Goal: Participate in discussion: Engage in conversation with other users on a specific topic

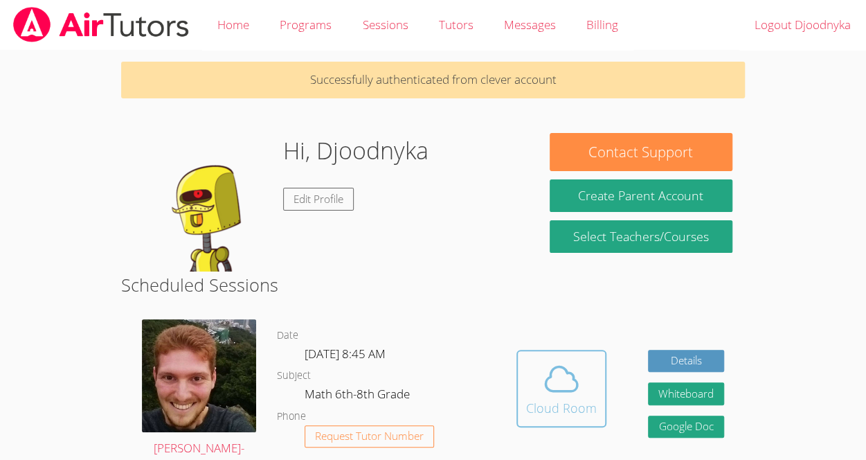
click at [568, 424] on button "Cloud Room" at bounding box center [561, 389] width 90 height 78
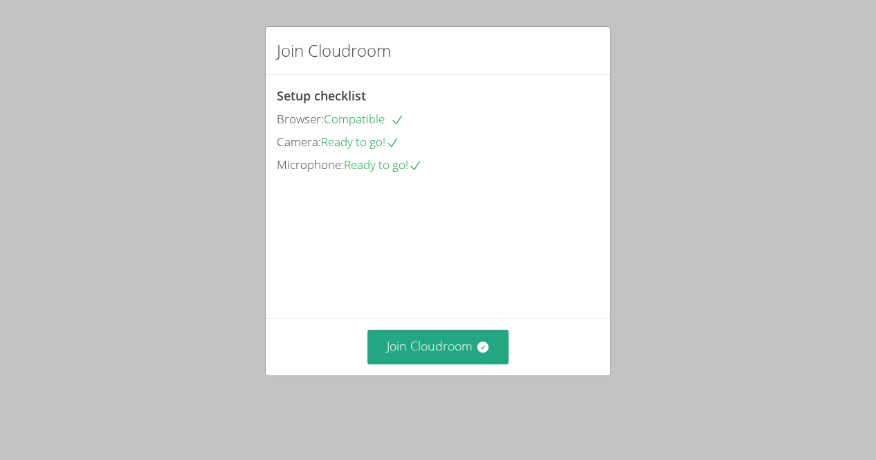
click at [405, 408] on div "Join Cloudroom Setup checklist Browser: Compatible Camera: Ready to go! Microph…" at bounding box center [438, 230] width 876 height 460
click at [439, 403] on div "Join Cloudroom Setup checklist Browser: Compatible Camera: Ready to go! Microph…" at bounding box center [438, 230] width 876 height 460
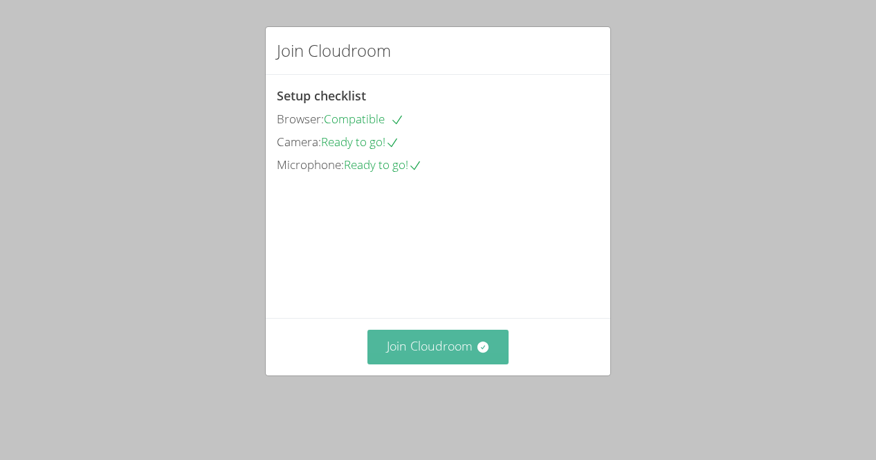
click at [448, 363] on button "Join Cloudroom" at bounding box center [439, 346] width 142 height 34
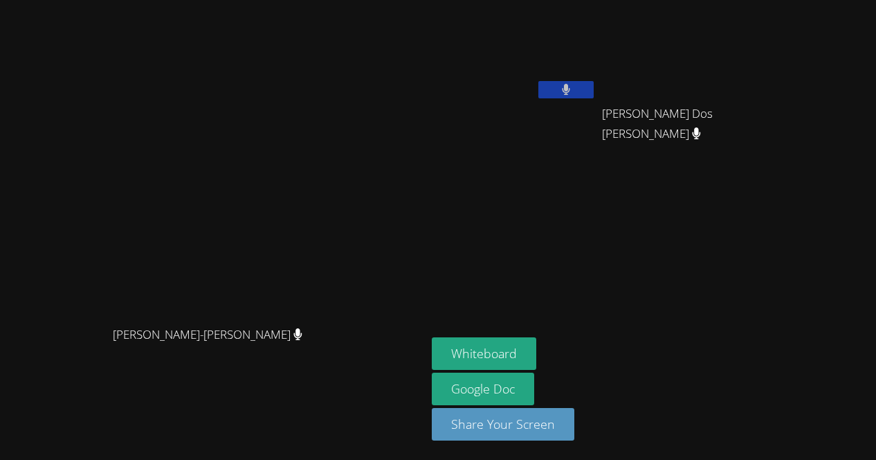
click at [253, 412] on div "Vincent Astray-Caneda Vincent Astray-Caneda" at bounding box center [213, 230] width 415 height 448
click at [255, 411] on div "Vincent Astray-Caneda Vincent Astray-Caneda" at bounding box center [213, 230] width 415 height 448
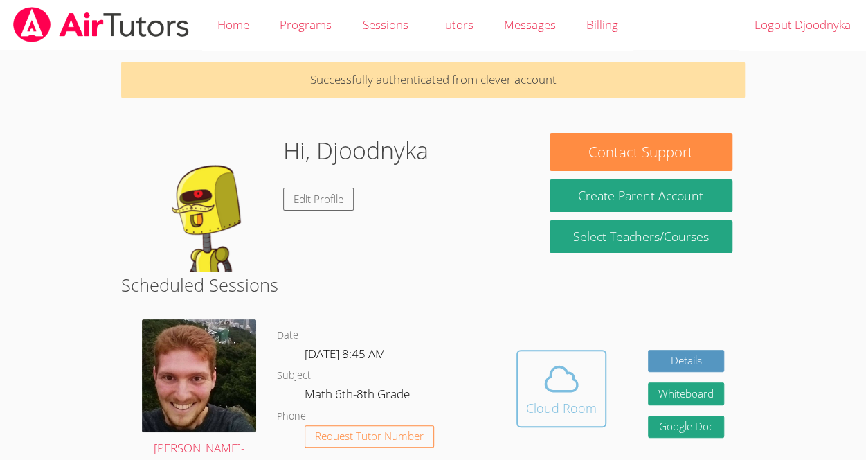
click at [577, 377] on icon at bounding box center [561, 378] width 39 height 39
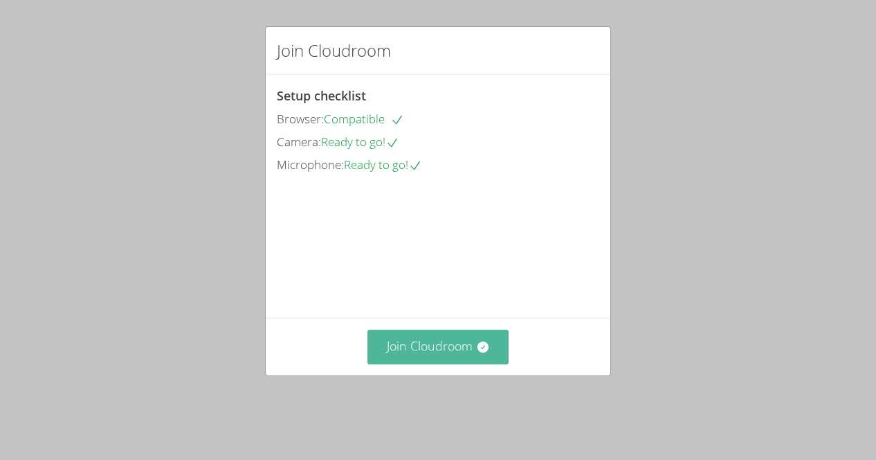
click at [459, 363] on button "Join Cloudroom" at bounding box center [439, 346] width 142 height 34
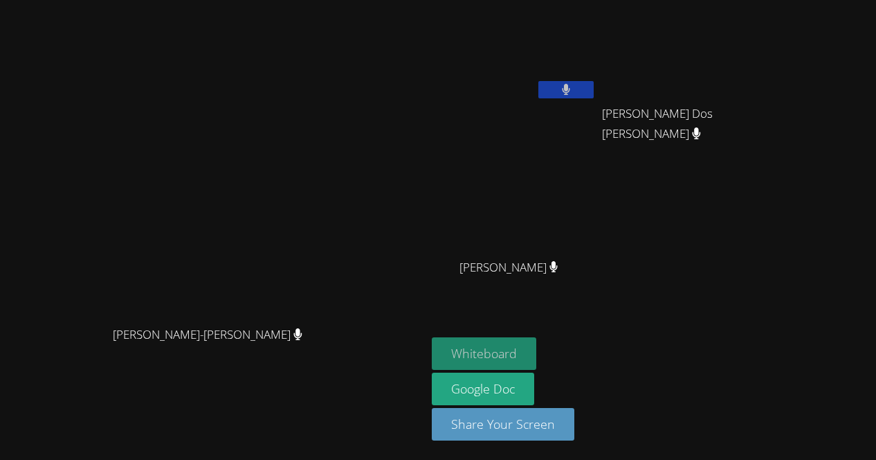
click at [536, 352] on button "Whiteboard" at bounding box center [484, 353] width 105 height 33
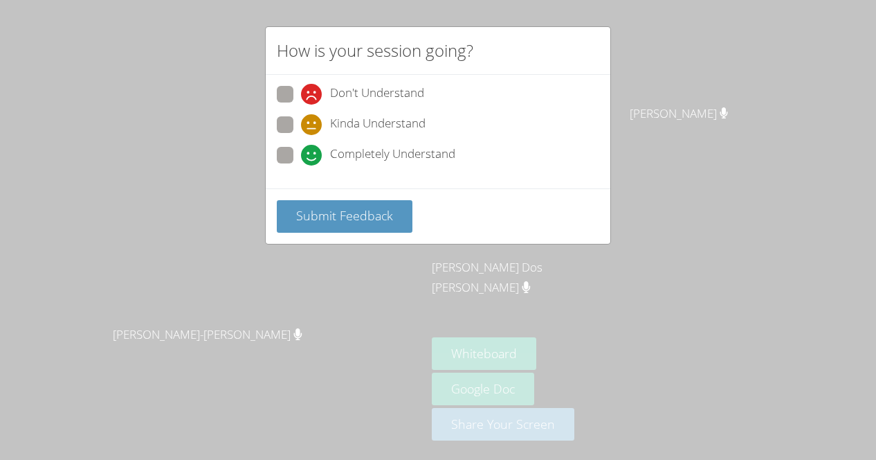
click at [301, 135] on span at bounding box center [301, 135] width 0 height 0
click at [301, 121] on input "Kinda Understand" at bounding box center [307, 122] width 12 height 12
radio input "true"
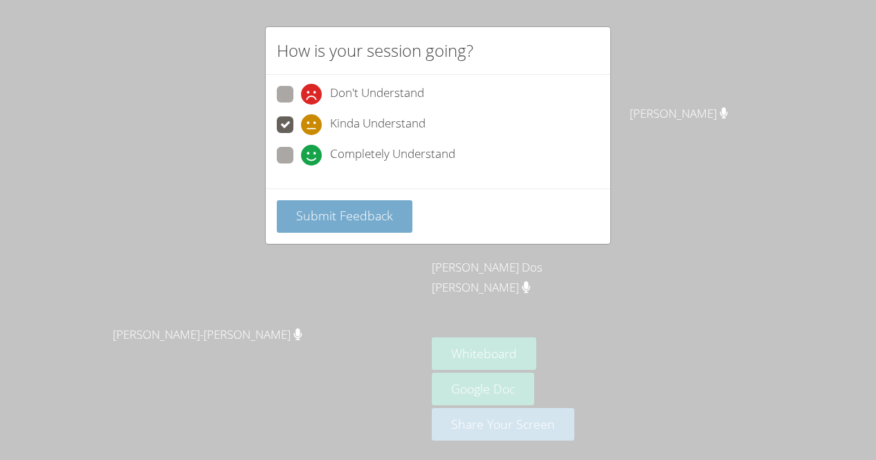
click at [371, 211] on span "Submit Feedback" at bounding box center [344, 215] width 97 height 17
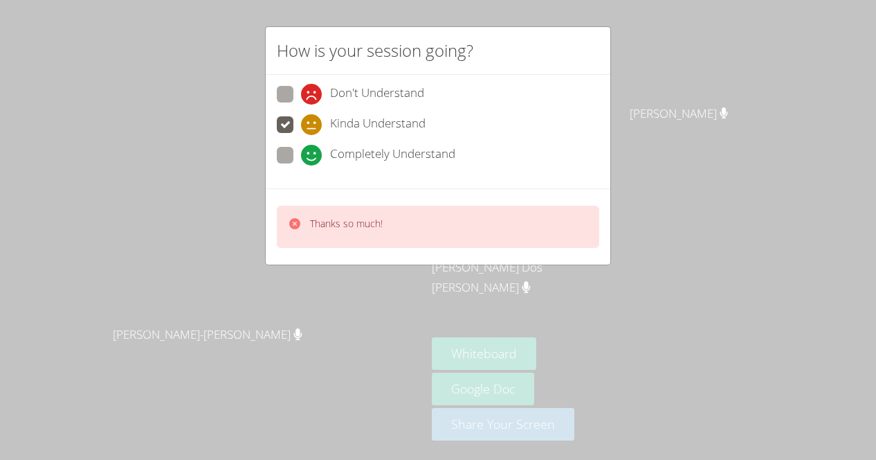
click at [553, 226] on div "Thanks so much!" at bounding box center [438, 227] width 323 height 42
click at [469, 106] on div "Don't Understand" at bounding box center [438, 98] width 323 height 25
